Goal: Transaction & Acquisition: Obtain resource

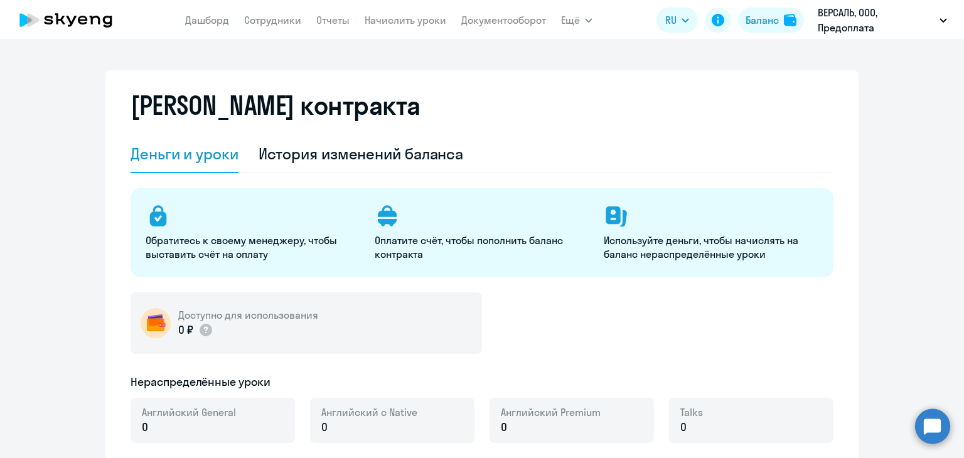
select select "english_adult_not_native_speaker"
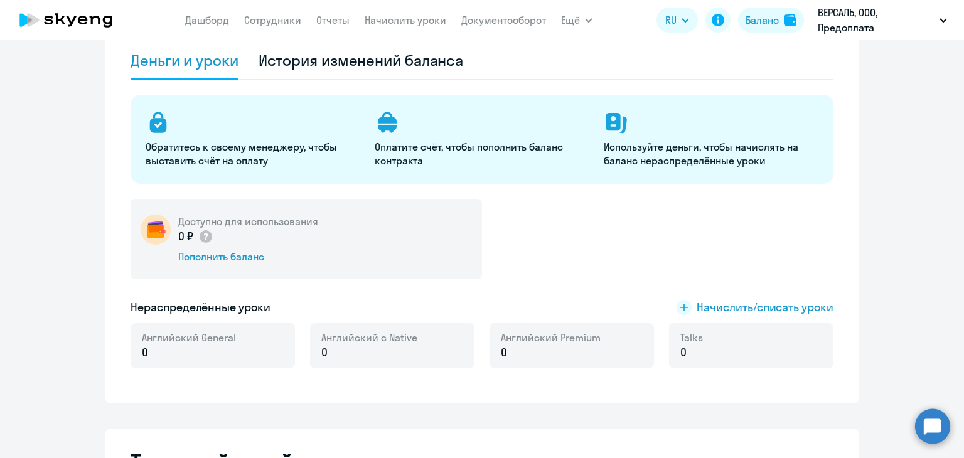
scroll to position [126, 0]
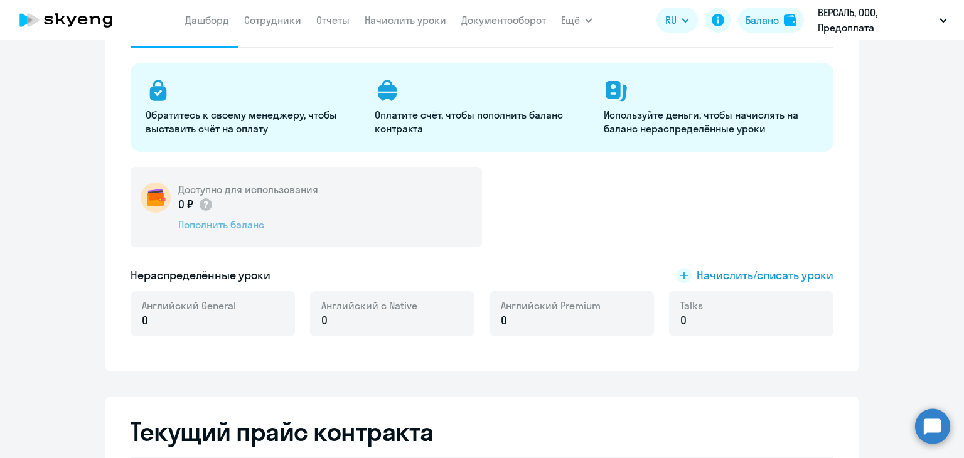
click at [237, 230] on div "Пополнить баланс" at bounding box center [248, 225] width 140 height 14
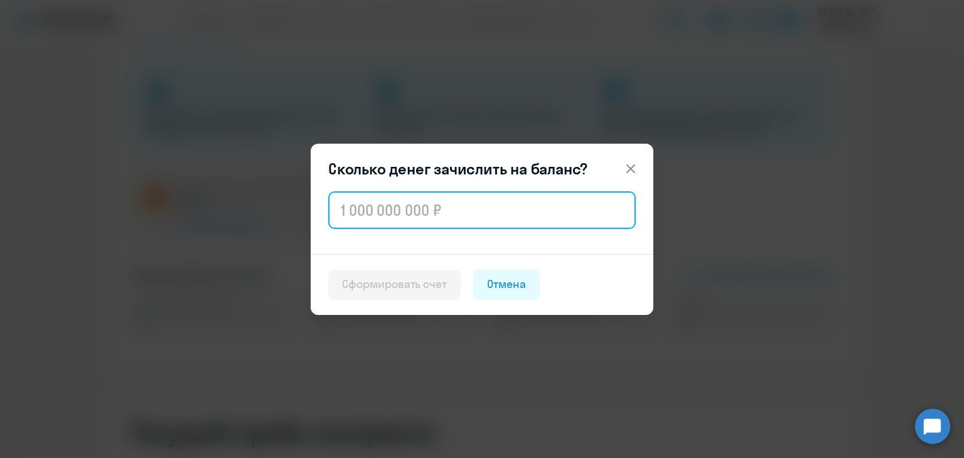
click at [384, 213] on input "text" at bounding box center [482, 210] width 308 height 38
paste input "108 800"
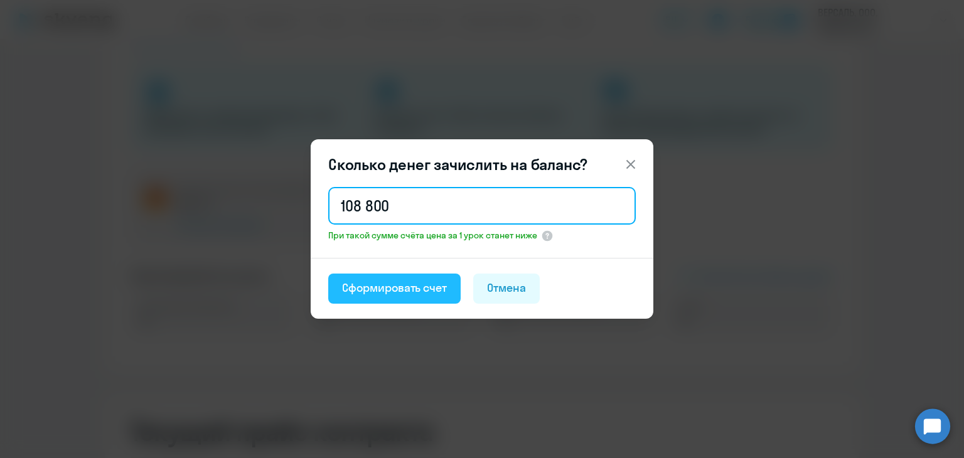
type input "108 800"
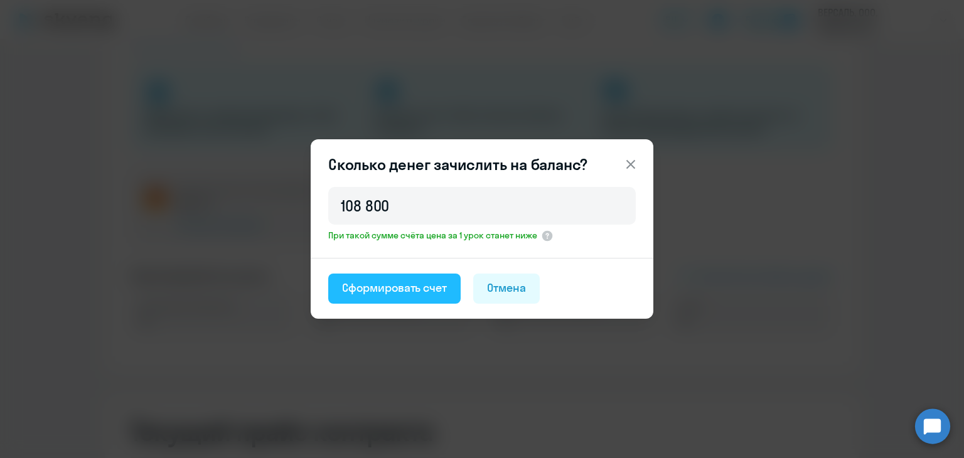
click at [420, 288] on div "Сформировать счет" at bounding box center [394, 288] width 105 height 16
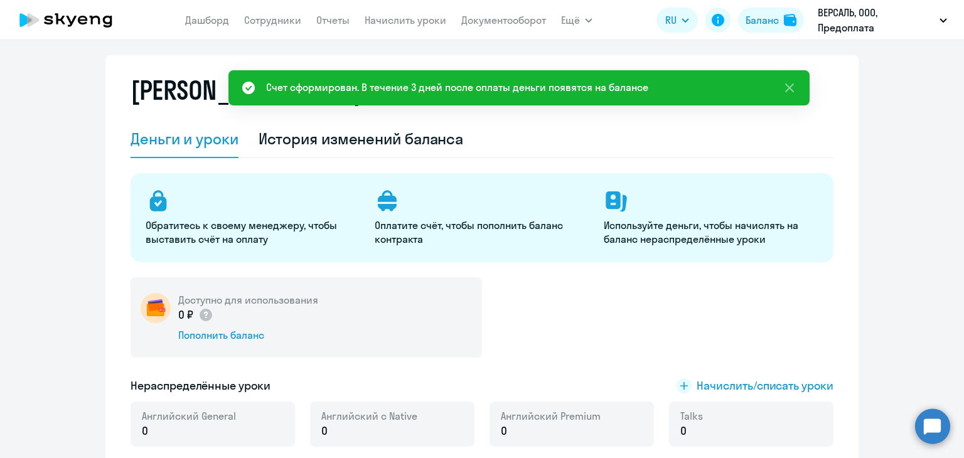
scroll to position [0, 0]
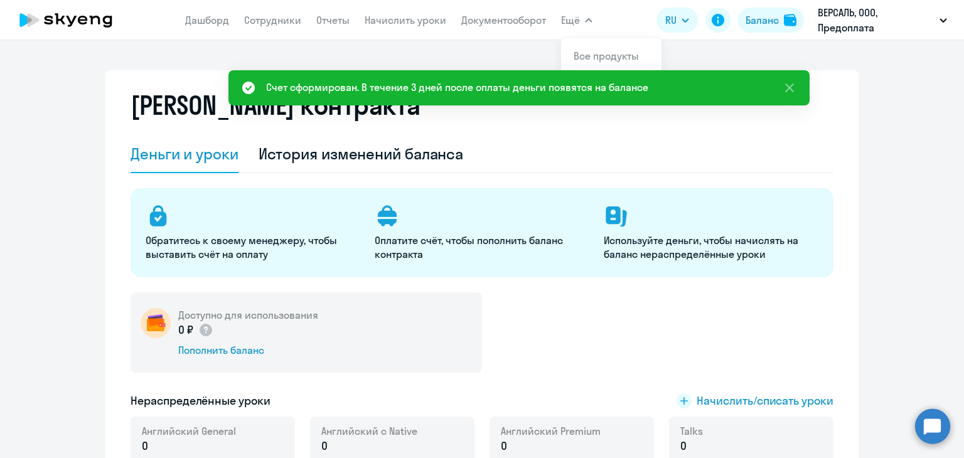
click at [515, 27] on app-menu-item-link "Документооборот" at bounding box center [503, 21] width 85 height 16
click at [514, 23] on link "Документооборот" at bounding box center [503, 20] width 85 height 13
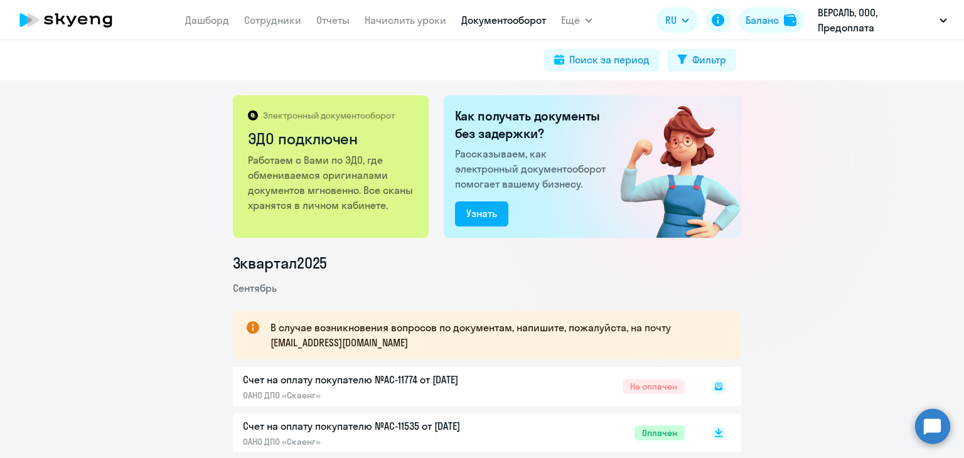
click at [712, 387] on rect at bounding box center [718, 386] width 15 height 15
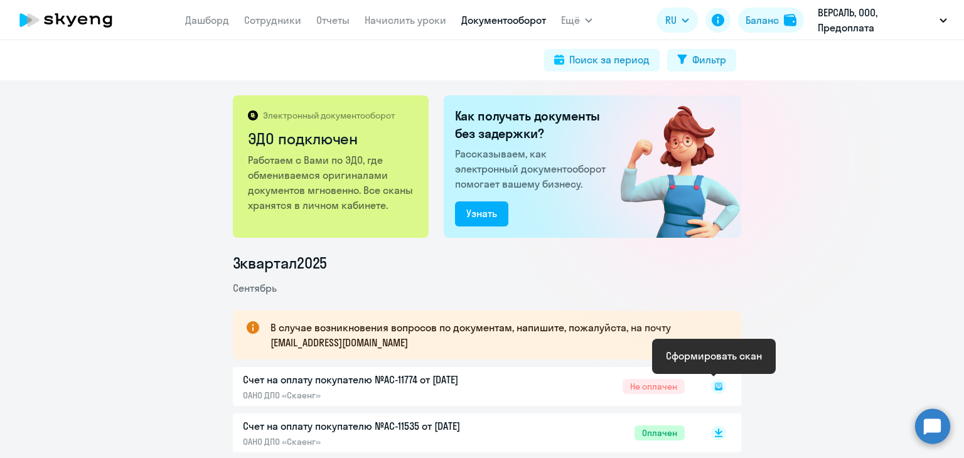
click at [715, 387] on icon at bounding box center [719, 387] width 8 height 8
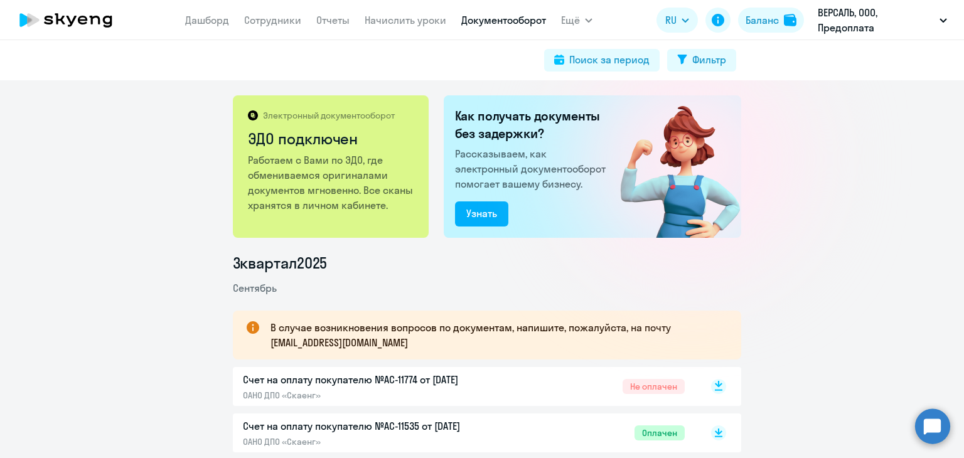
click at [715, 390] on icon at bounding box center [719, 390] width 8 height 1
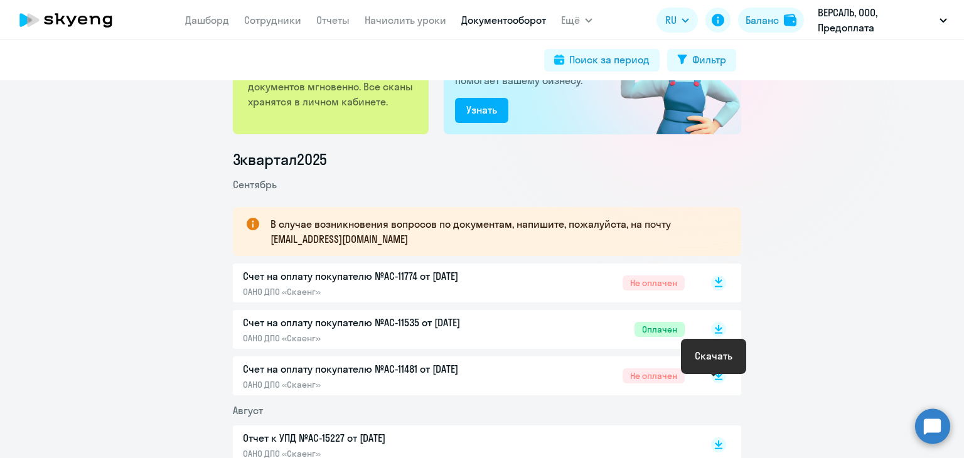
scroll to position [126, 0]
